Goal: Information Seeking & Learning: Learn about a topic

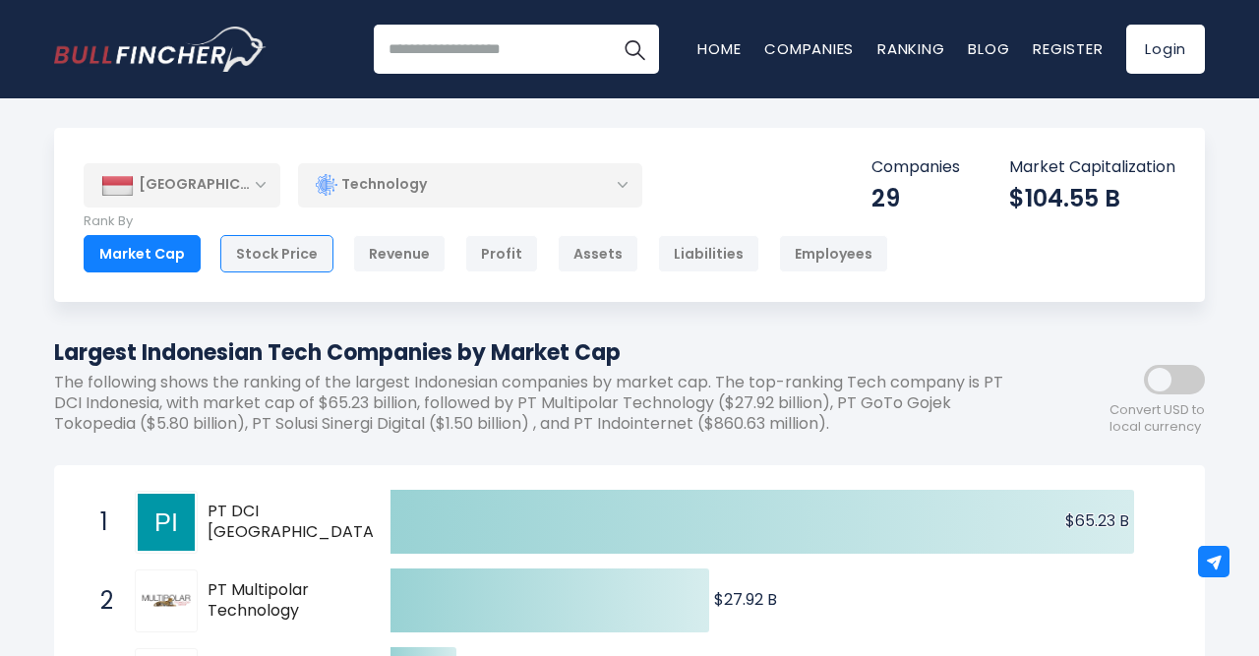
click at [269, 261] on div "Stock Price" at bounding box center [276, 253] width 113 height 37
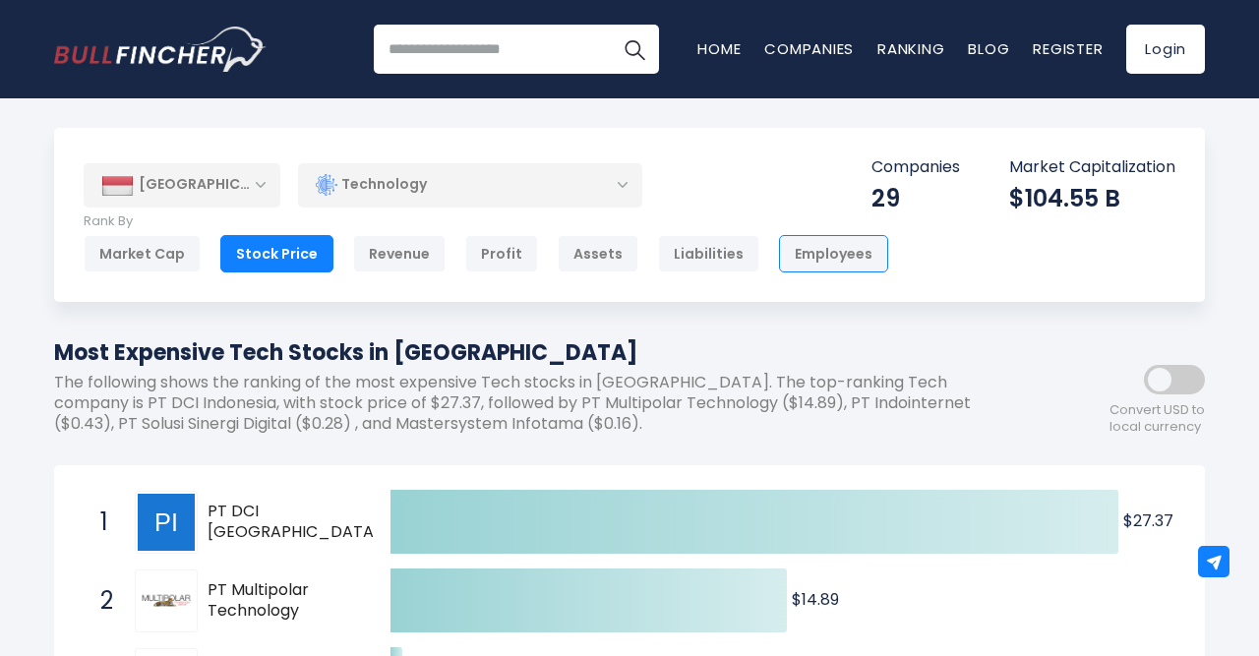
click at [796, 261] on div "Employees" at bounding box center [833, 253] width 109 height 37
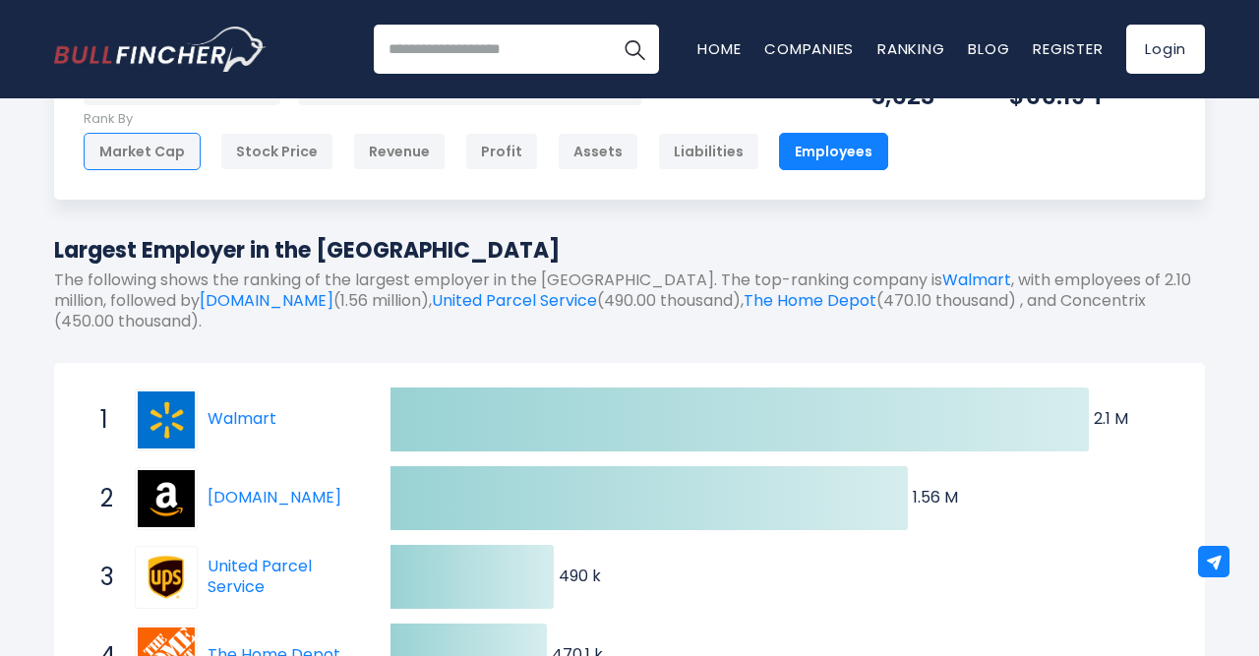
click at [154, 162] on div "Market Cap" at bounding box center [142, 151] width 117 height 37
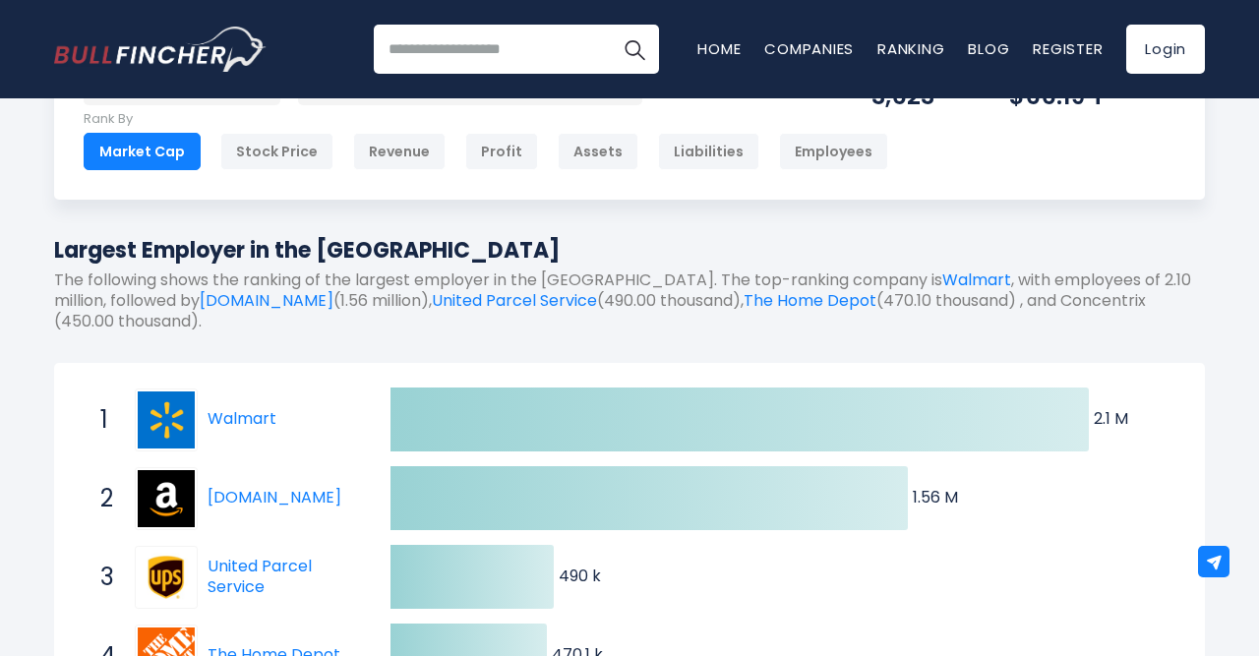
click at [160, 143] on div "Market Cap" at bounding box center [142, 151] width 117 height 37
click at [139, 149] on div "Market Cap" at bounding box center [142, 151] width 117 height 37
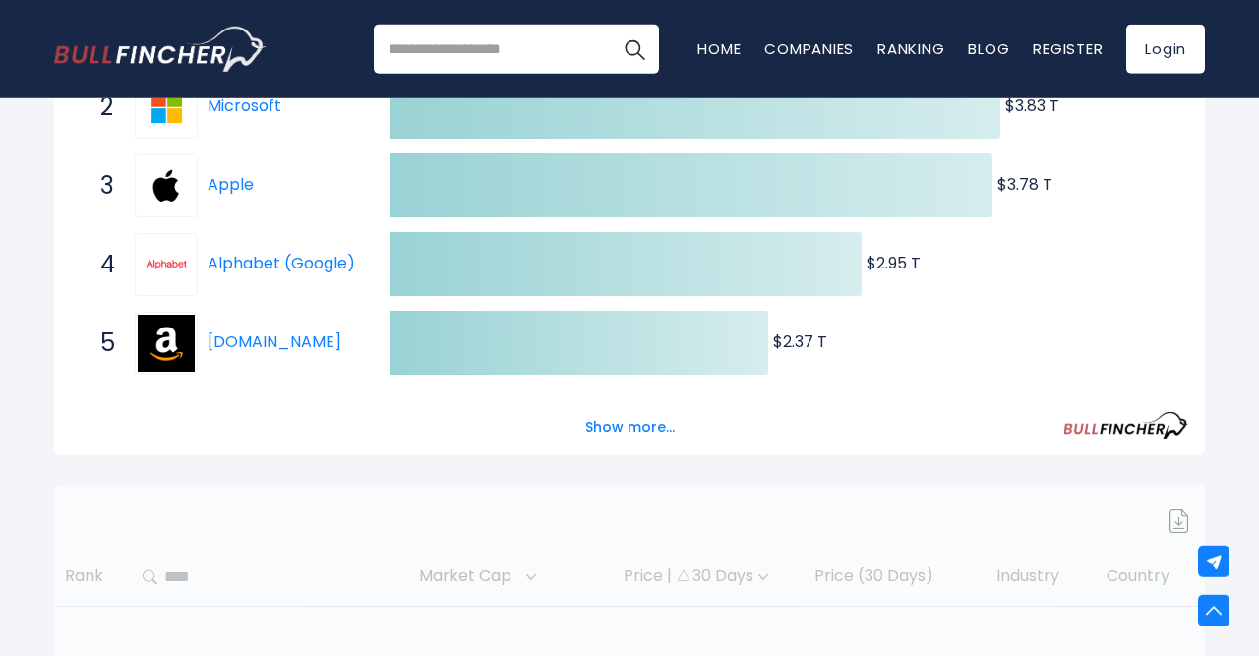
scroll to position [511, 0]
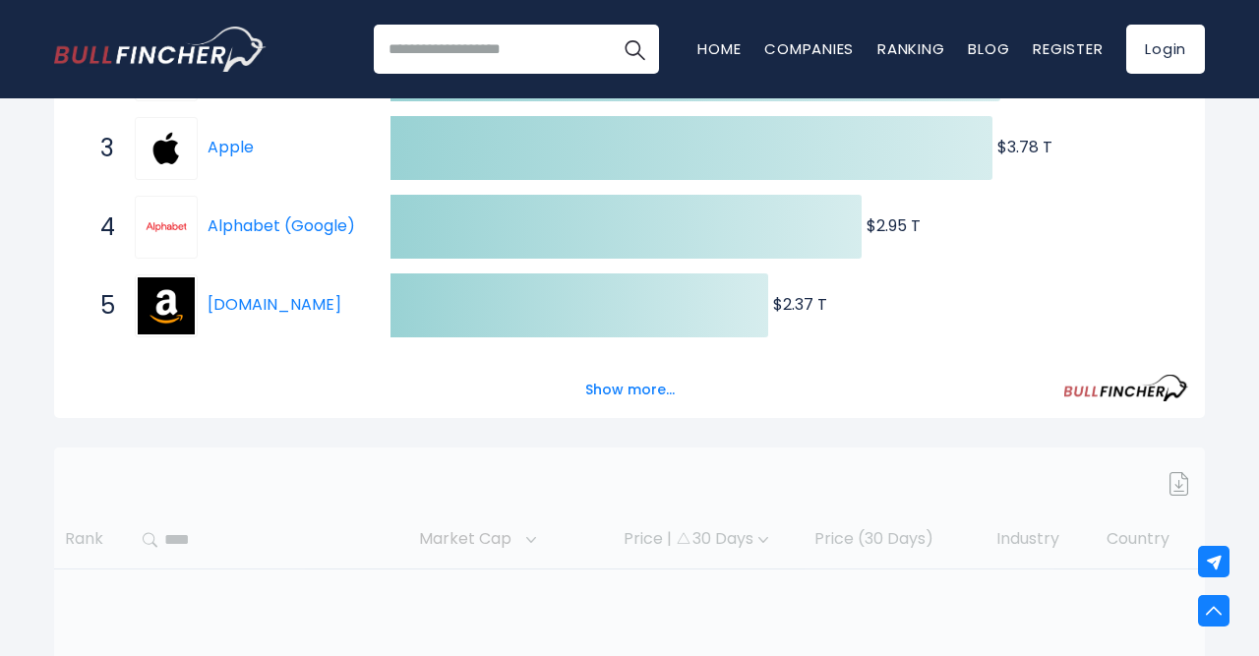
click at [220, 192] on span "4 Alphabet (Google) GOOGL" at bounding box center [228, 227] width 295 height 73
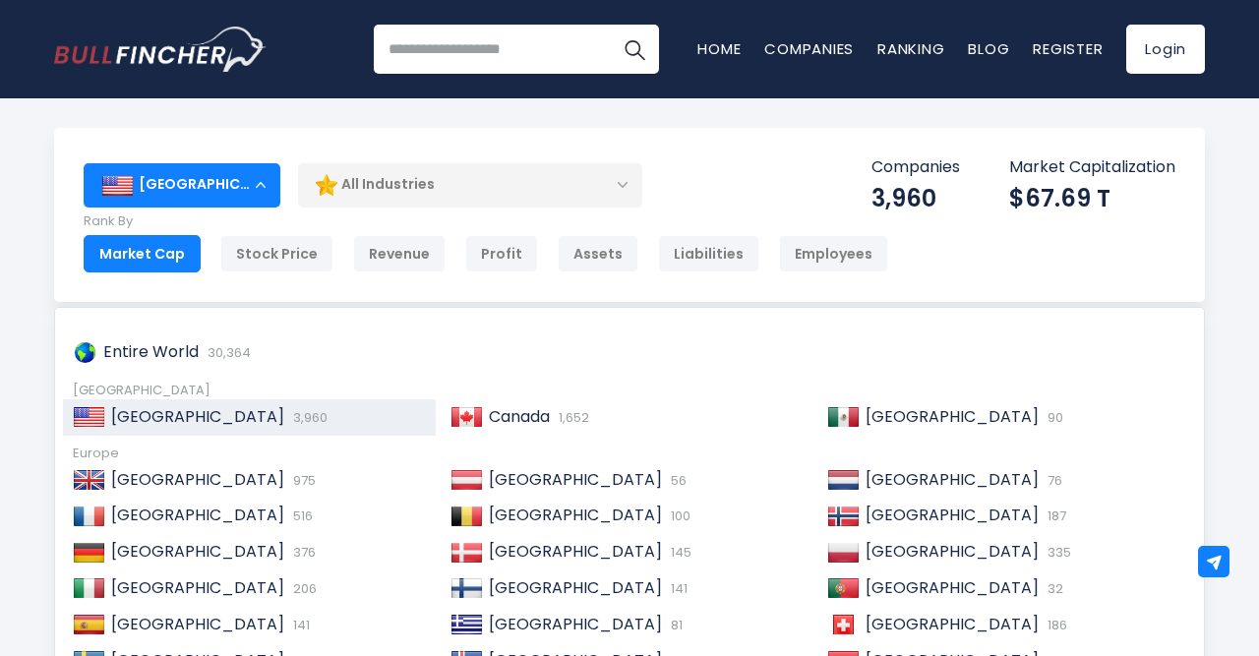
click at [242, 180] on div "[GEOGRAPHIC_DATA]" at bounding box center [182, 184] width 197 height 43
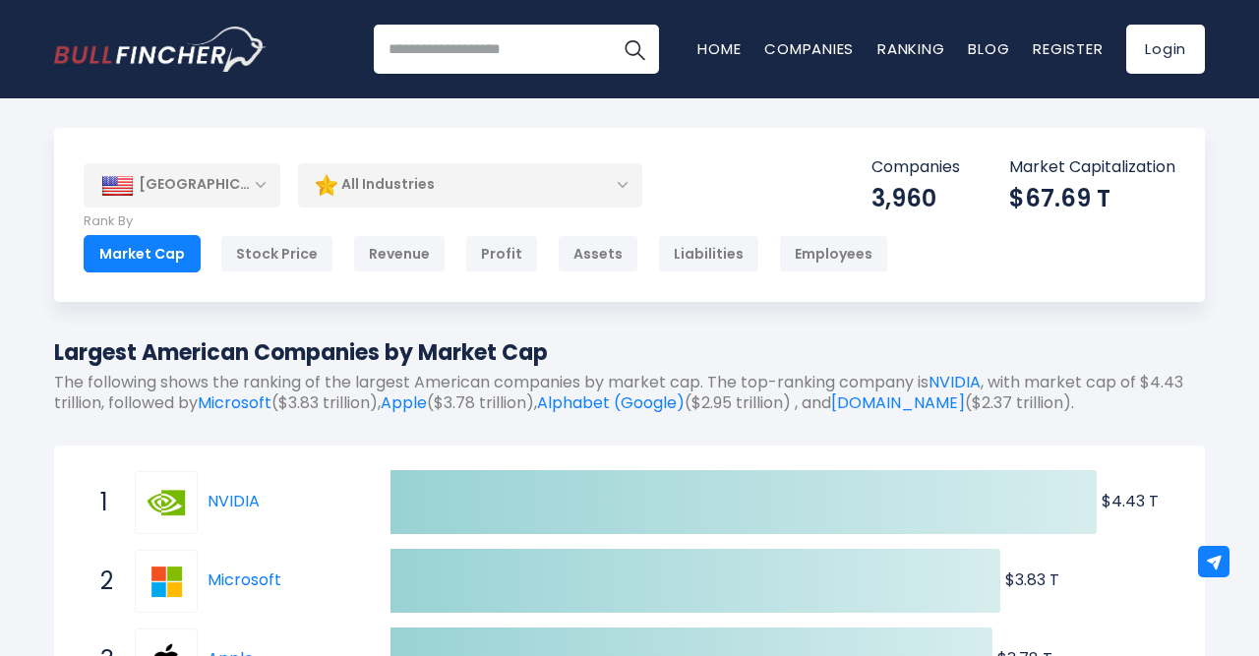
click at [242, 180] on div "[GEOGRAPHIC_DATA]" at bounding box center [182, 184] width 197 height 43
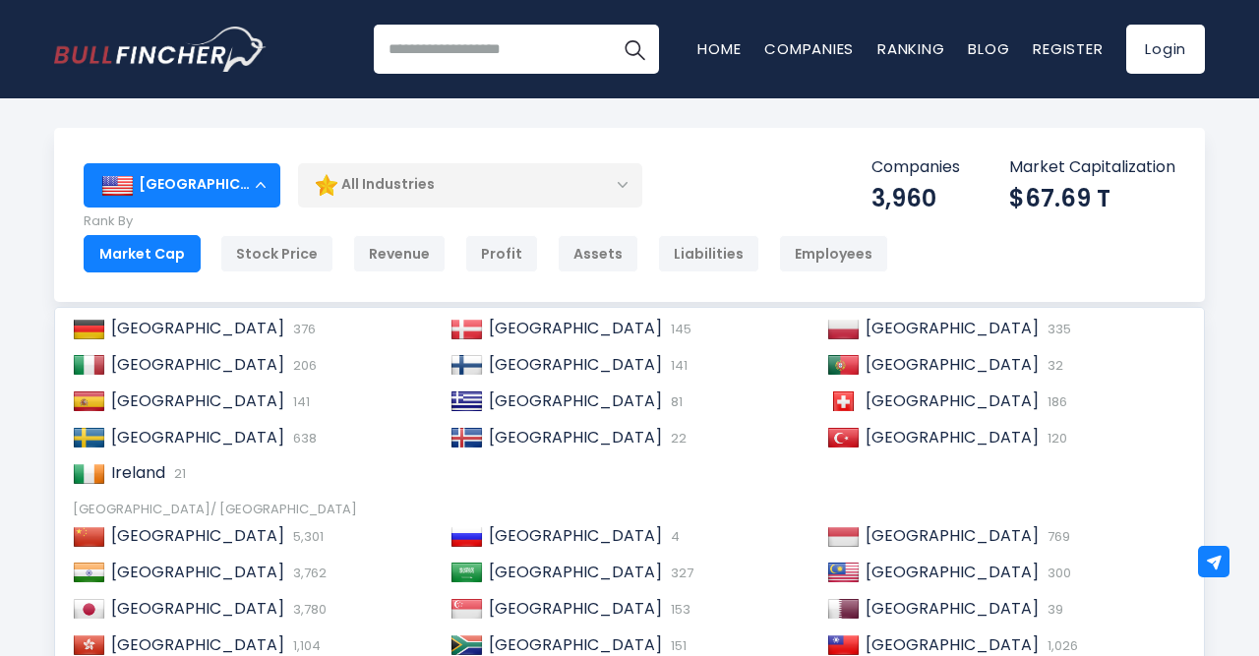
scroll to position [228, 0]
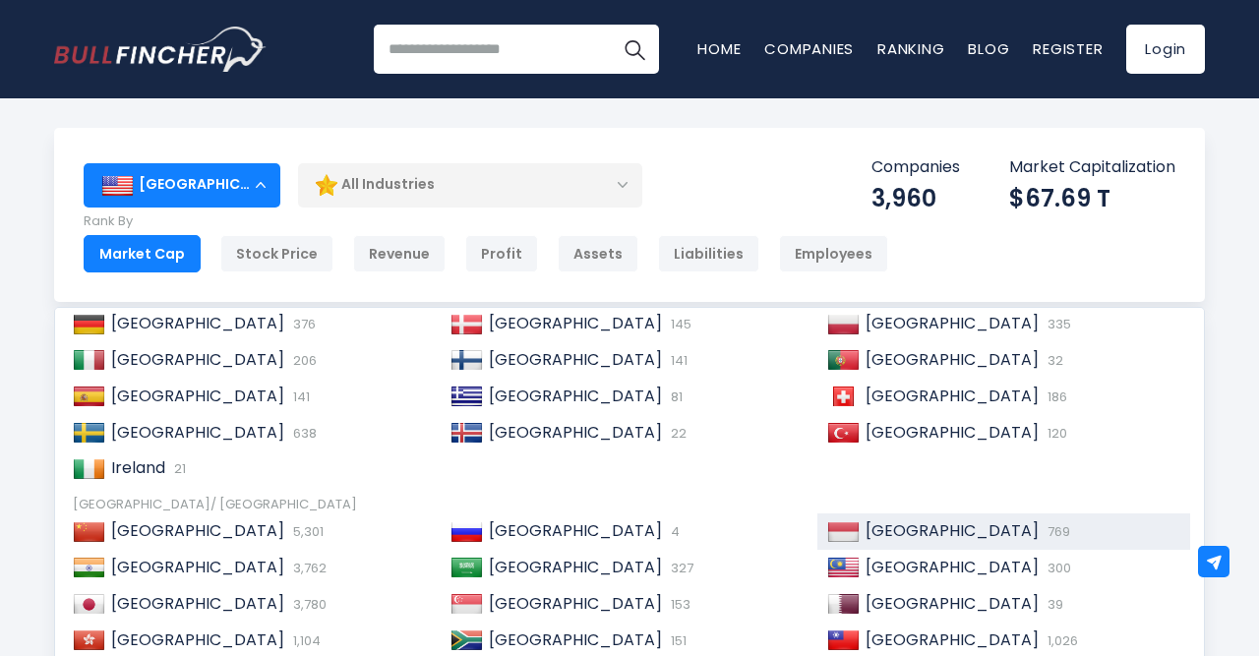
click at [902, 534] on span "[GEOGRAPHIC_DATA]" at bounding box center [951, 530] width 173 height 23
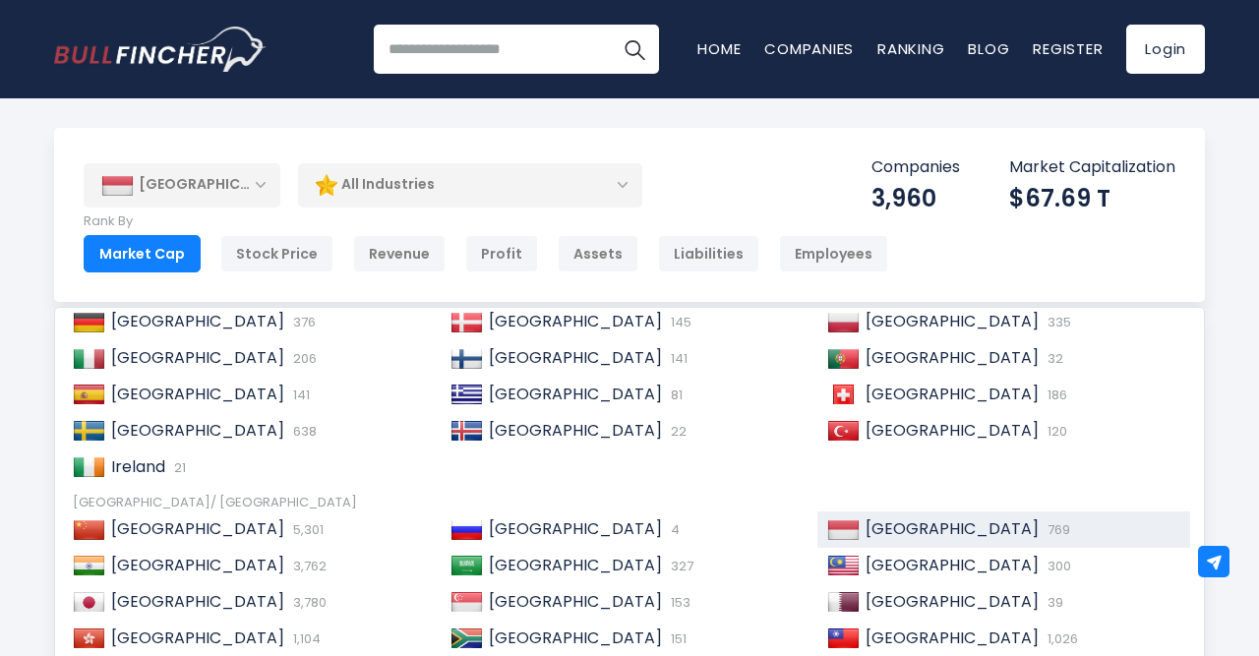
scroll to position [215, 0]
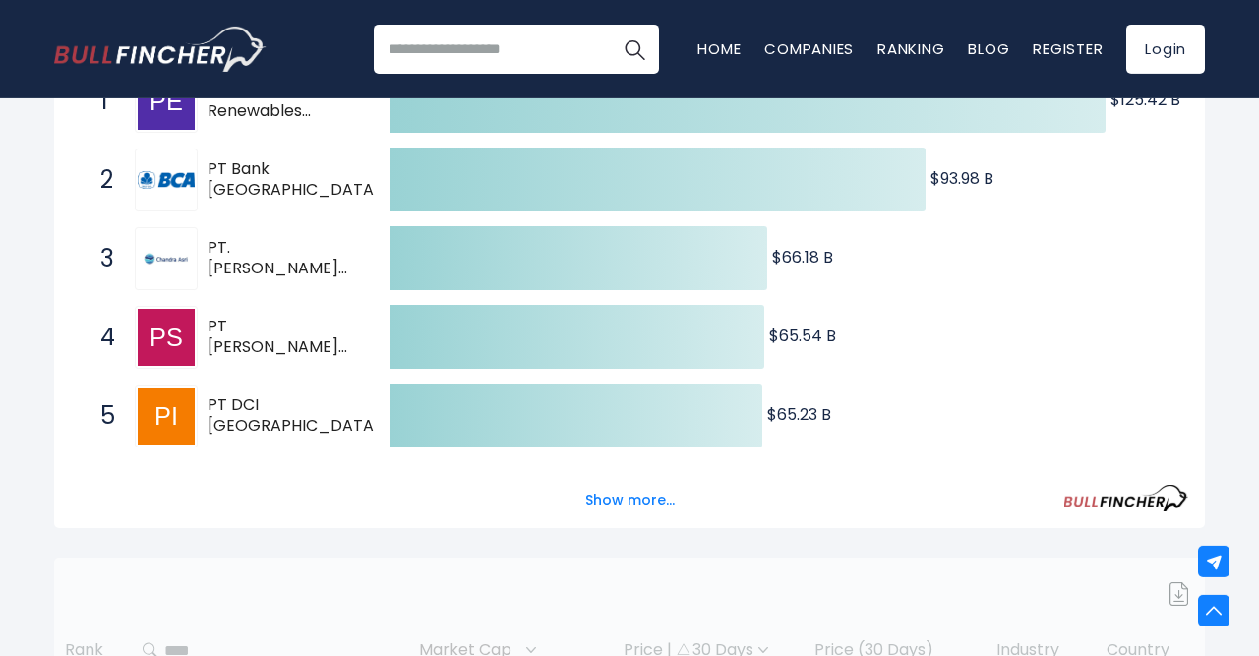
scroll to position [511, 0]
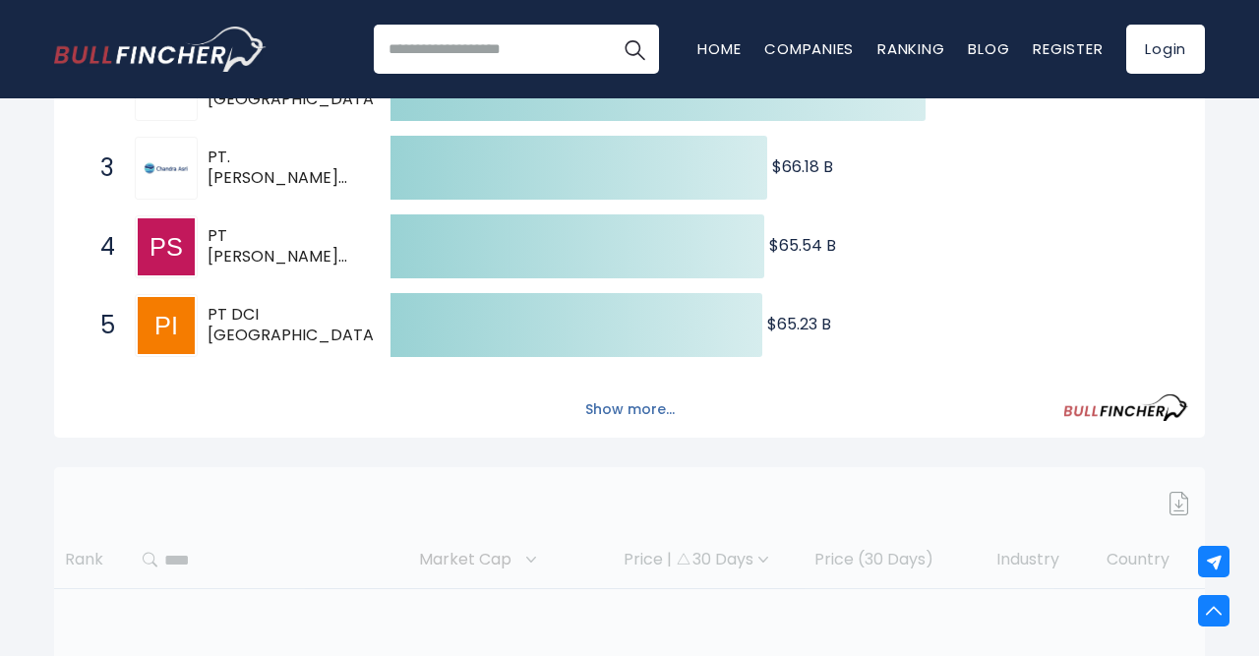
click at [627, 416] on button "Show more..." at bounding box center [629, 409] width 113 height 32
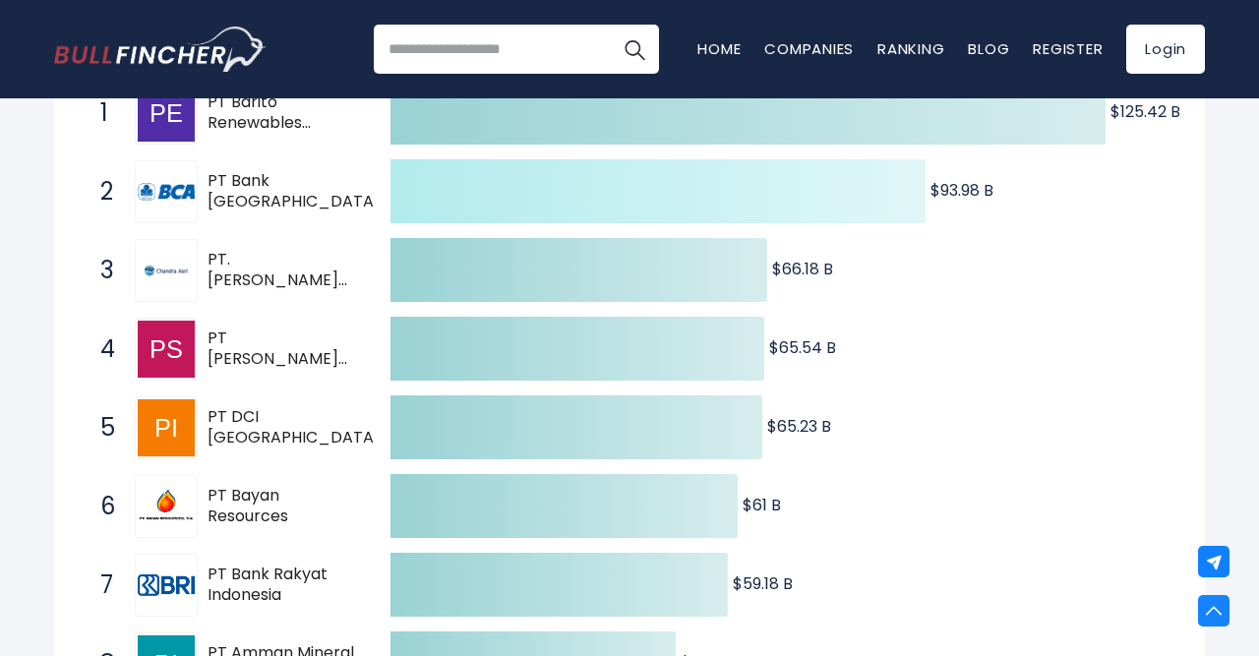
scroll to position [0, 0]
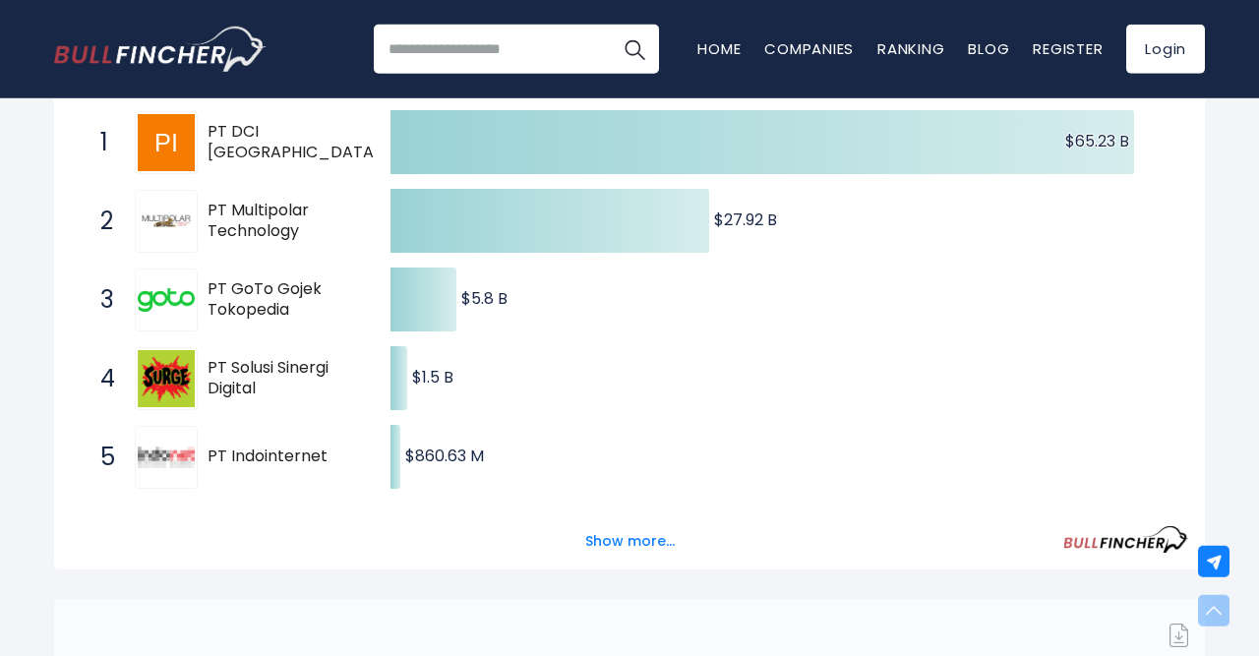
scroll to position [409, 0]
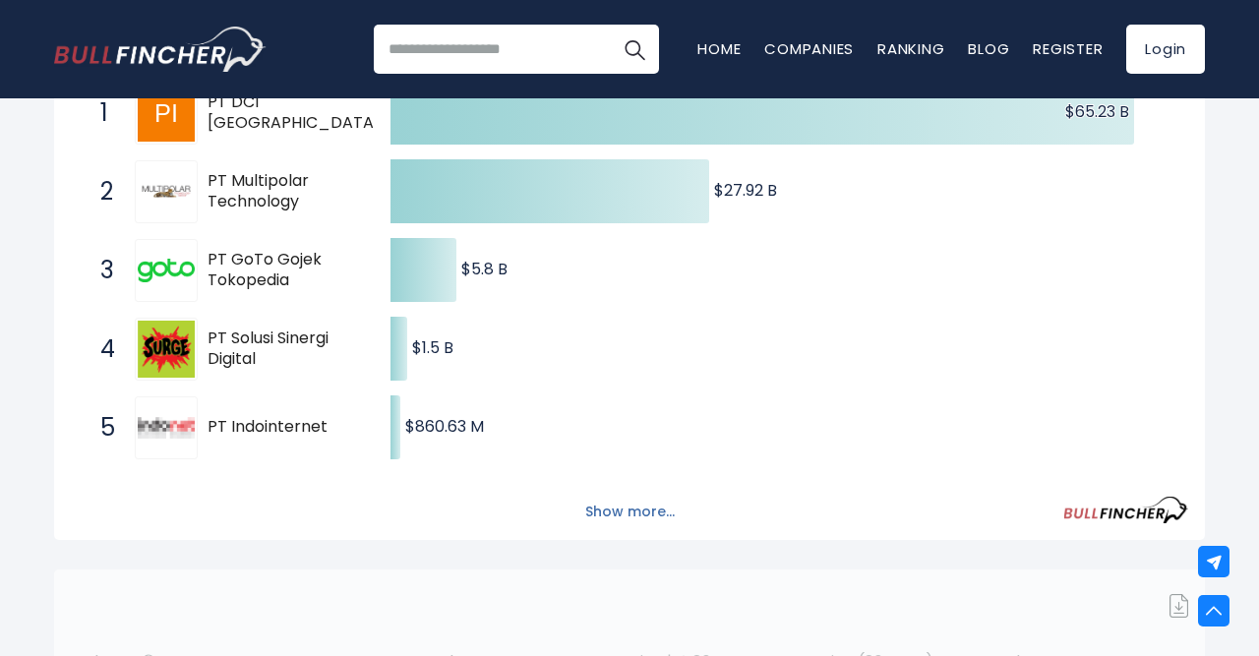
click at [623, 526] on button "Show more..." at bounding box center [629, 512] width 113 height 32
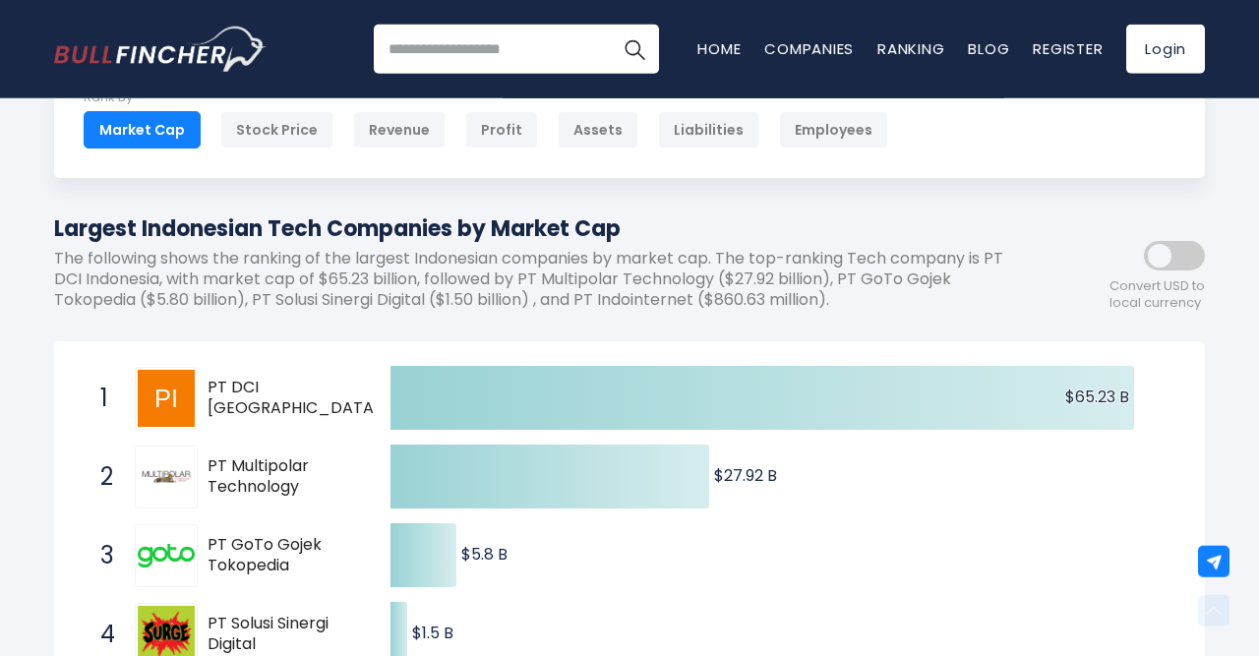
scroll to position [102, 0]
